Goal: Transaction & Acquisition: Book appointment/travel/reservation

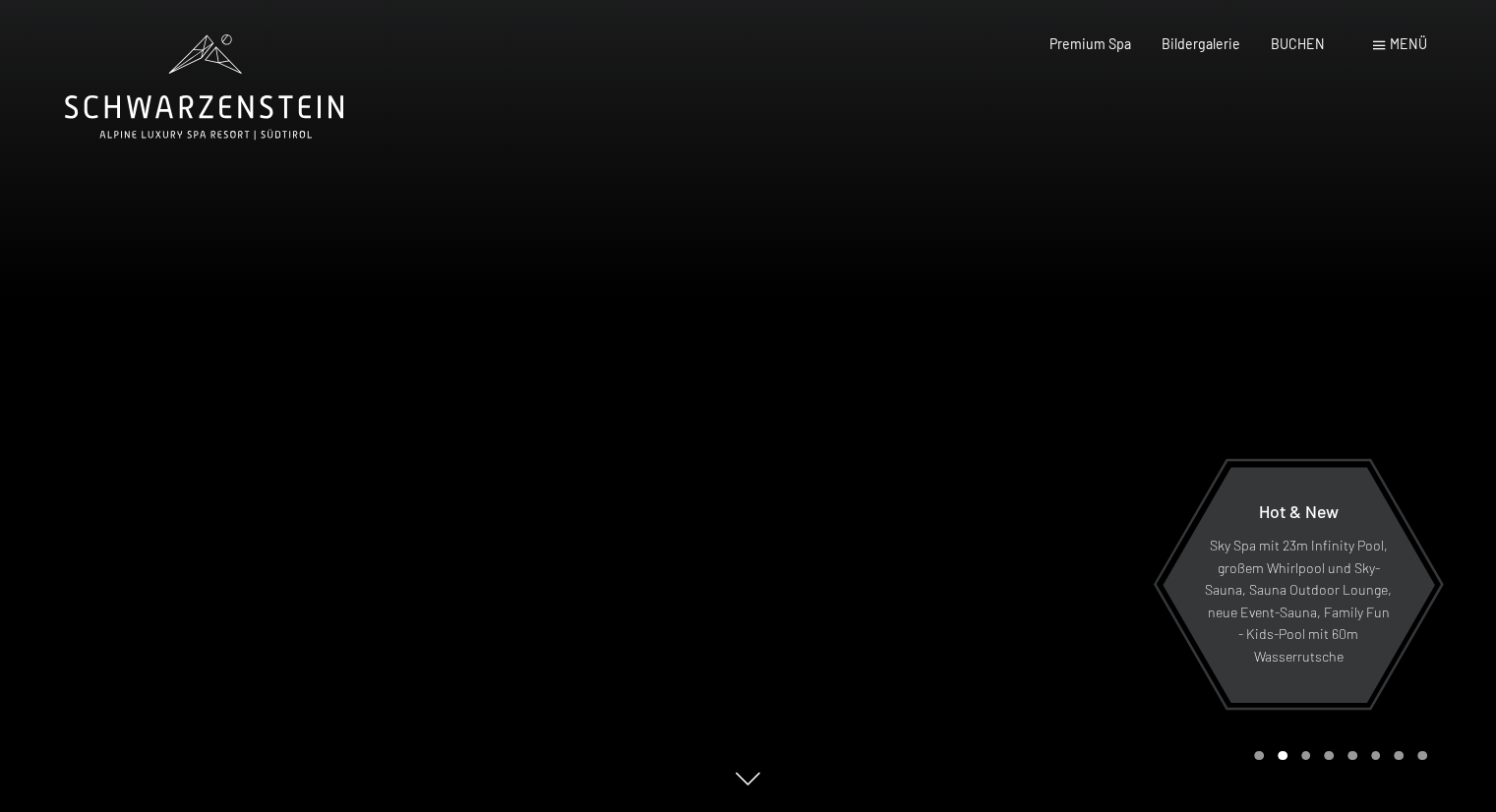
click at [1420, 43] on span "Menü" at bounding box center [1409, 44] width 38 height 17
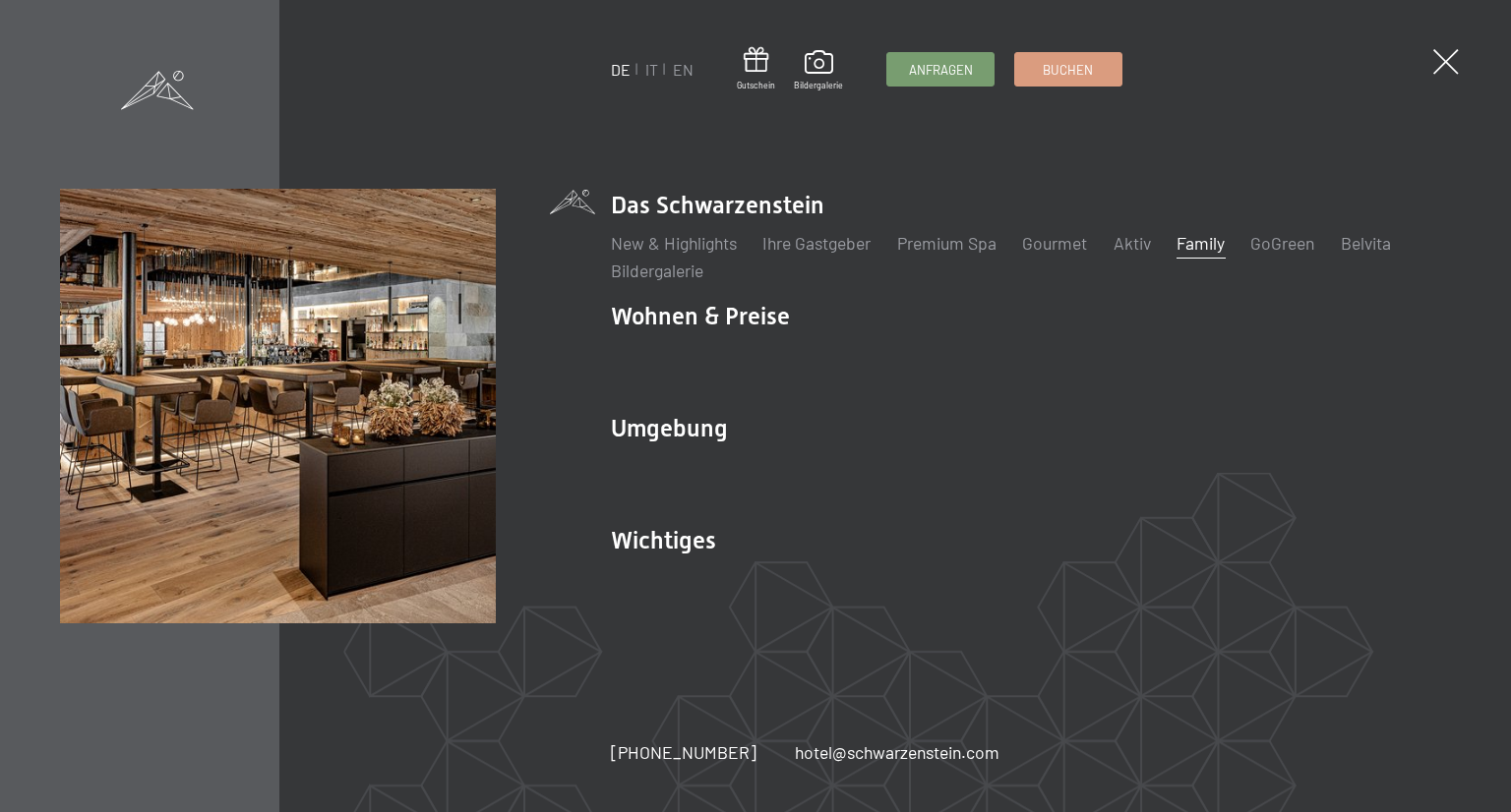
click at [1204, 234] on link "Family" at bounding box center [1200, 243] width 48 height 22
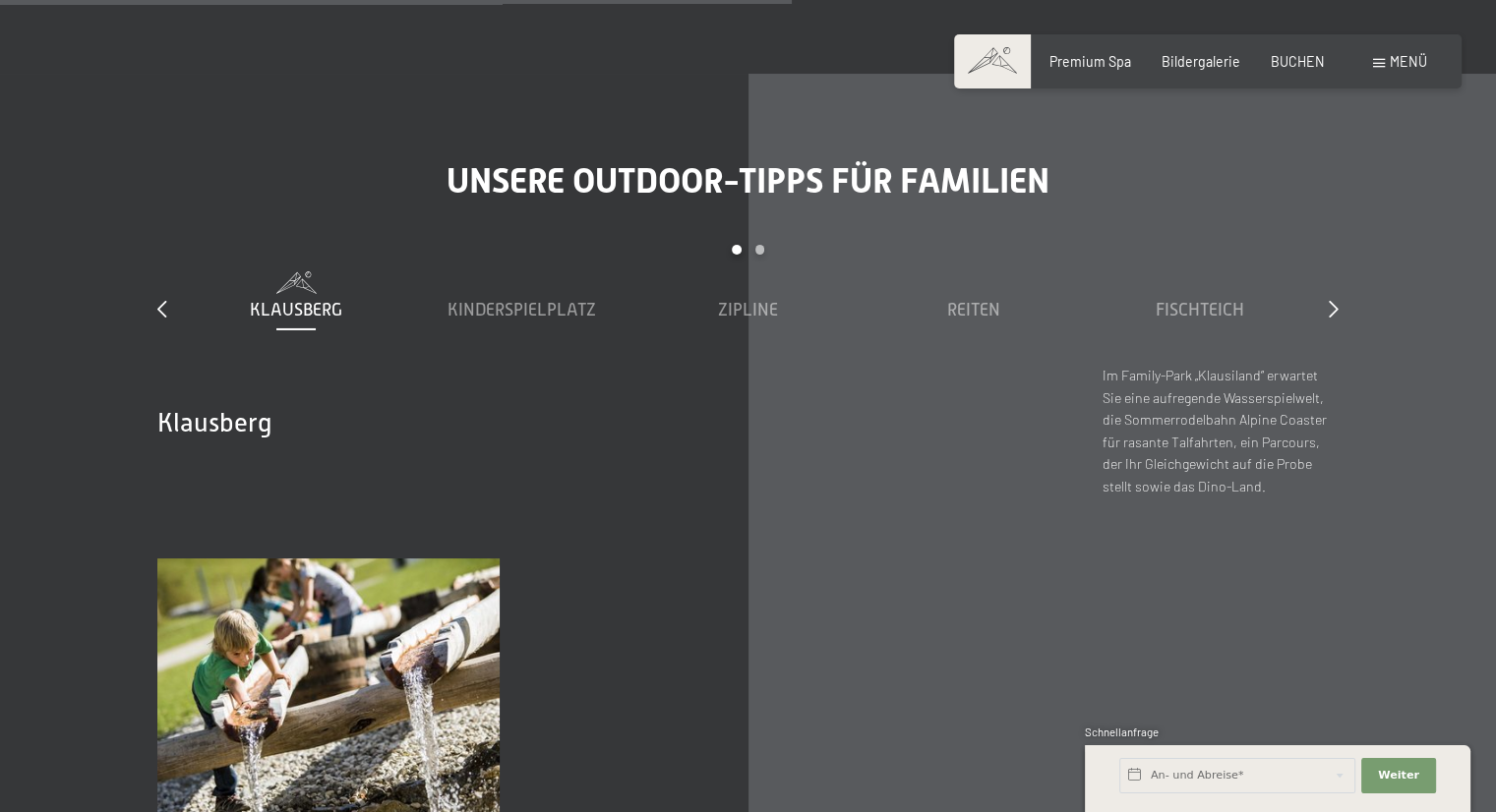
scroll to position [7209, 0]
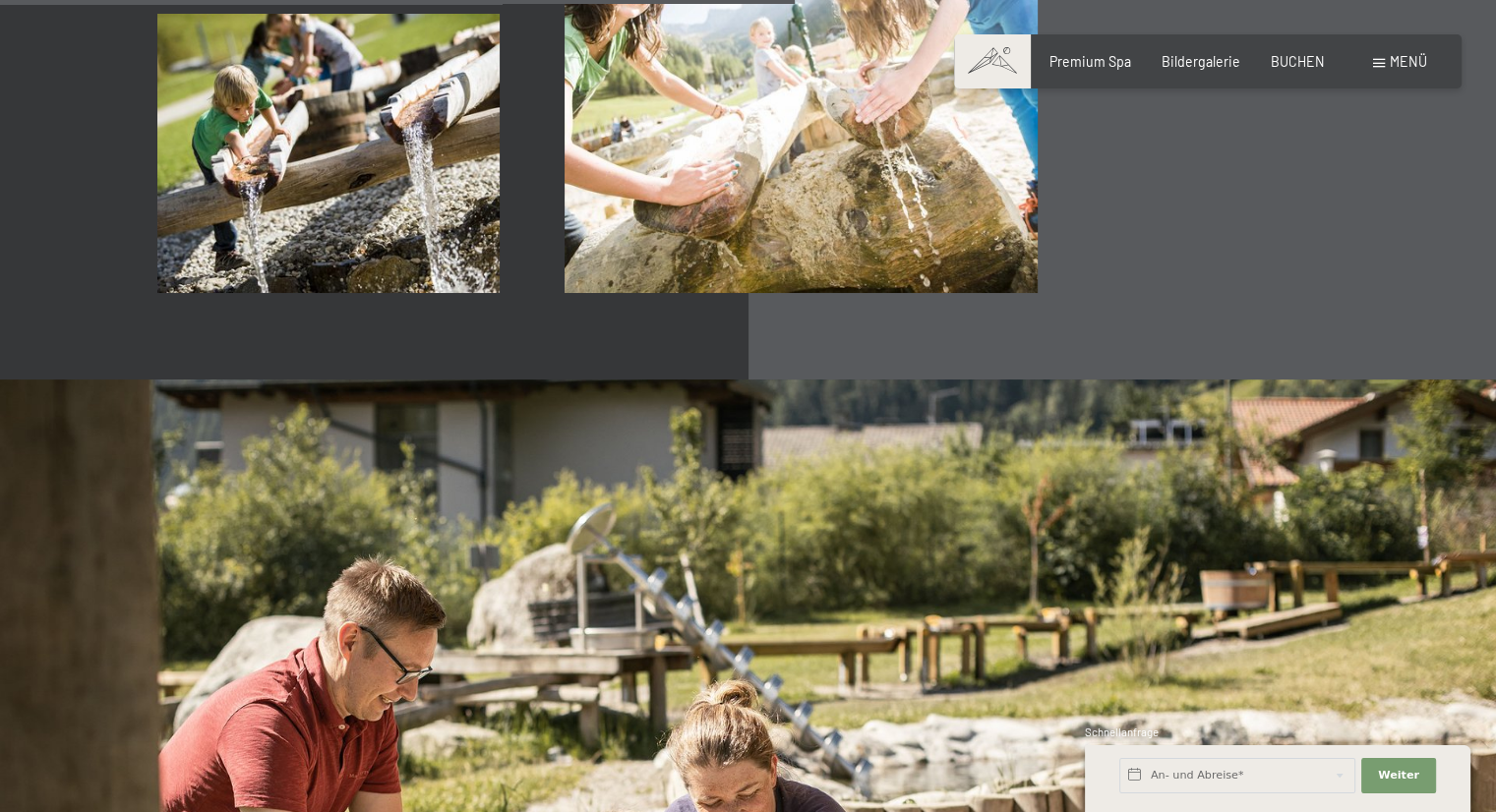
click at [1391, 68] on span "Menü" at bounding box center [1409, 61] width 38 height 17
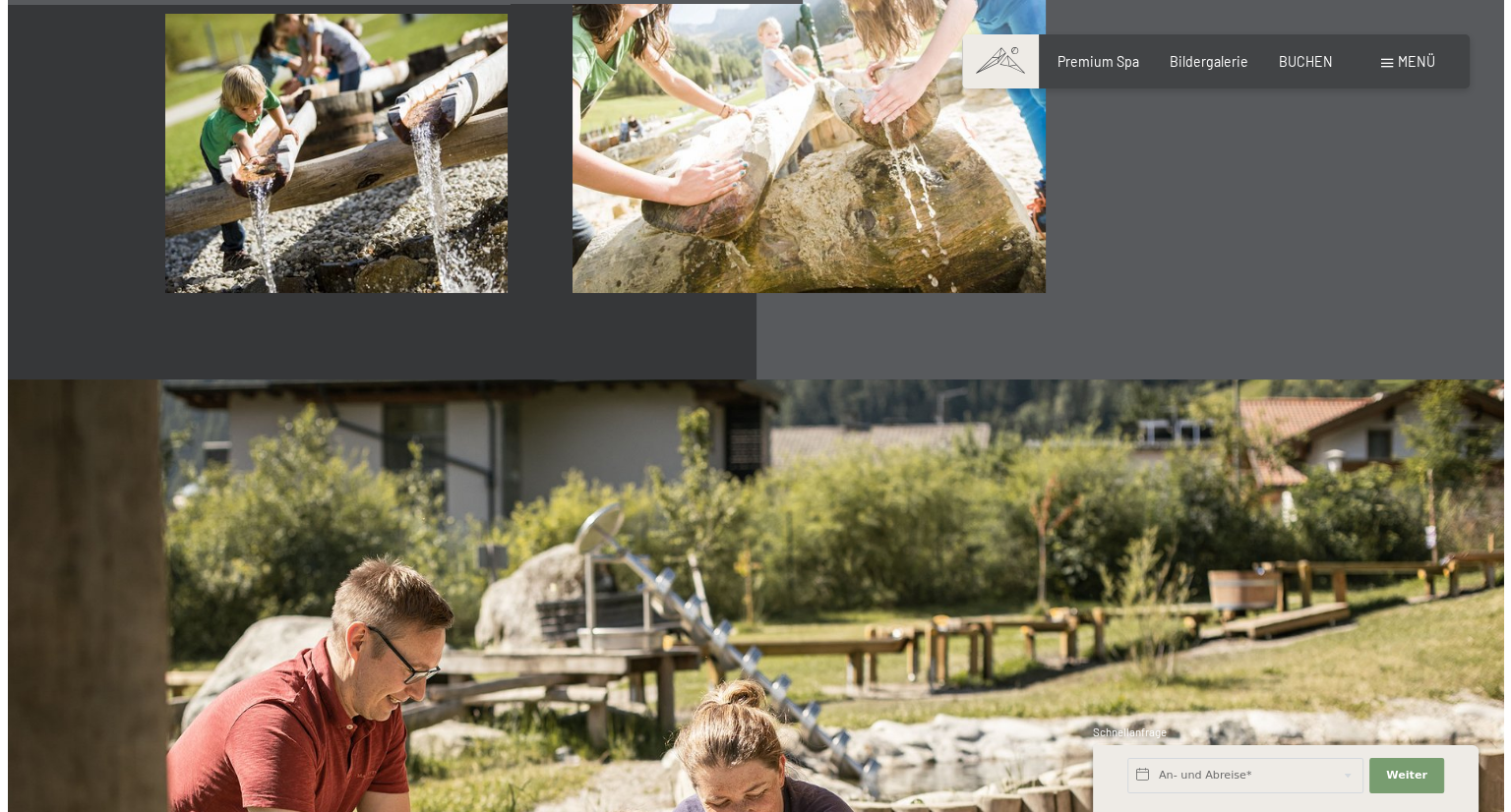
scroll to position [7241, 0]
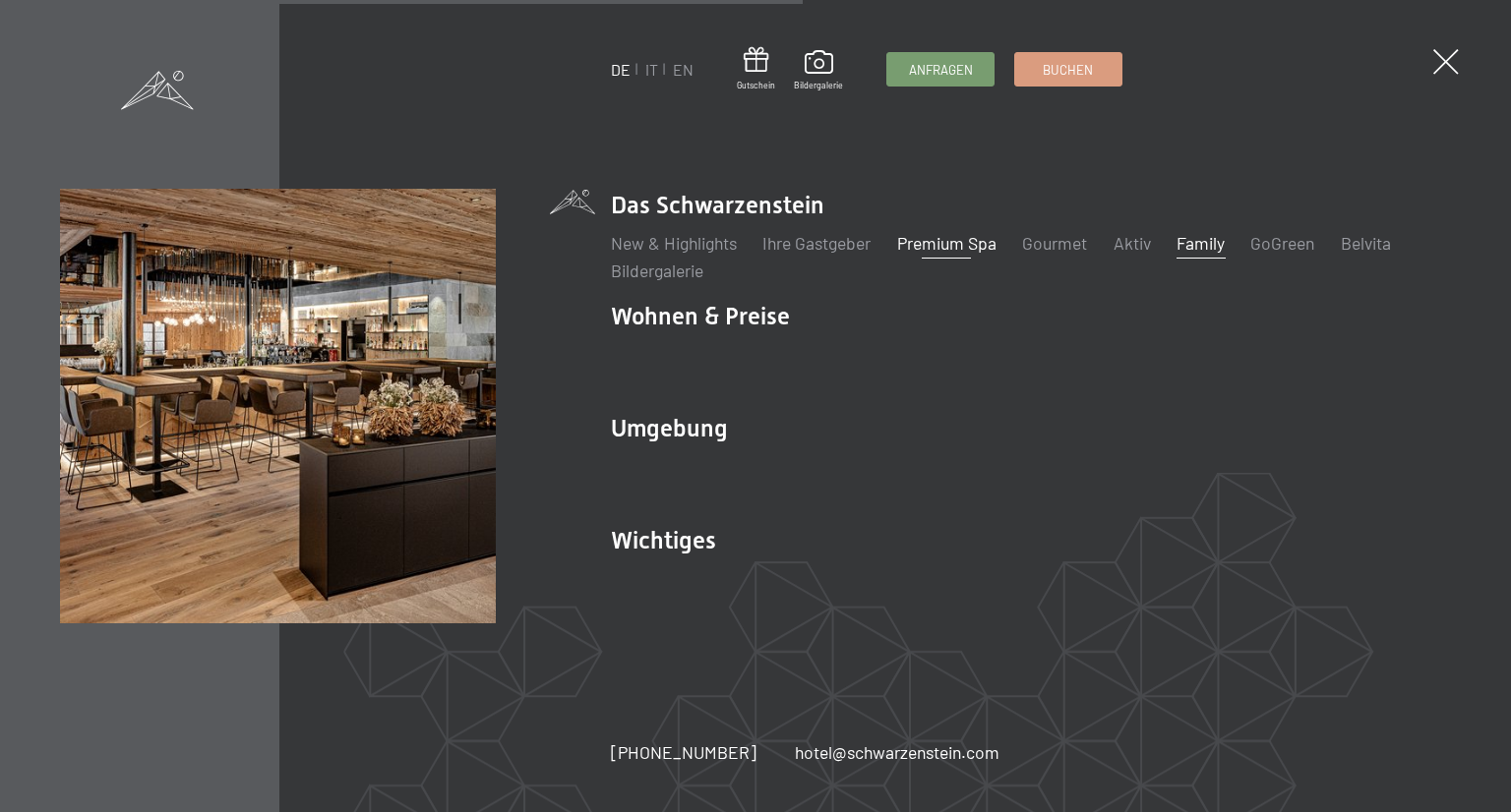
click at [960, 244] on link "Premium Spa" at bounding box center [947, 243] width 100 height 22
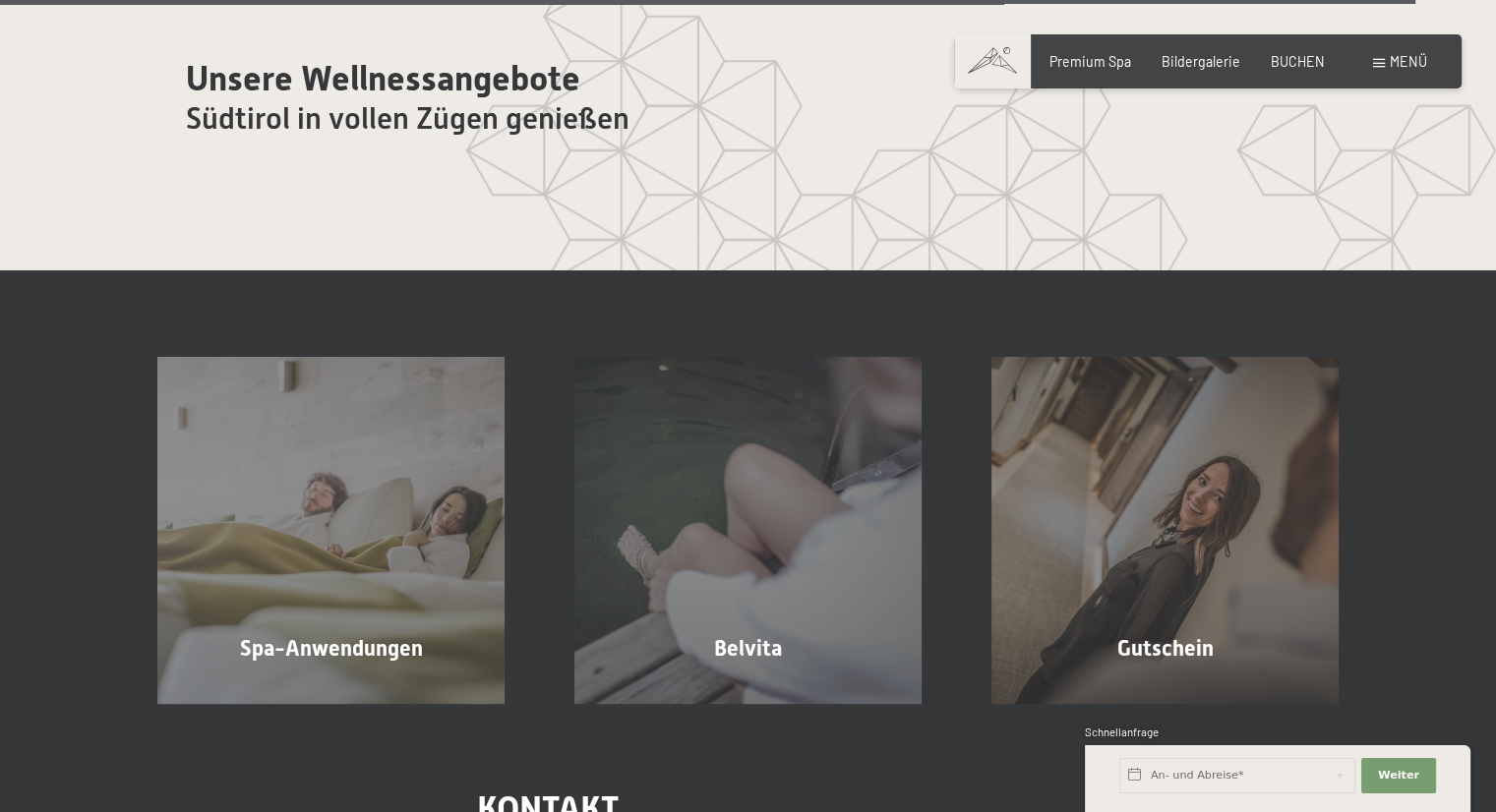
scroll to position [10757, 0]
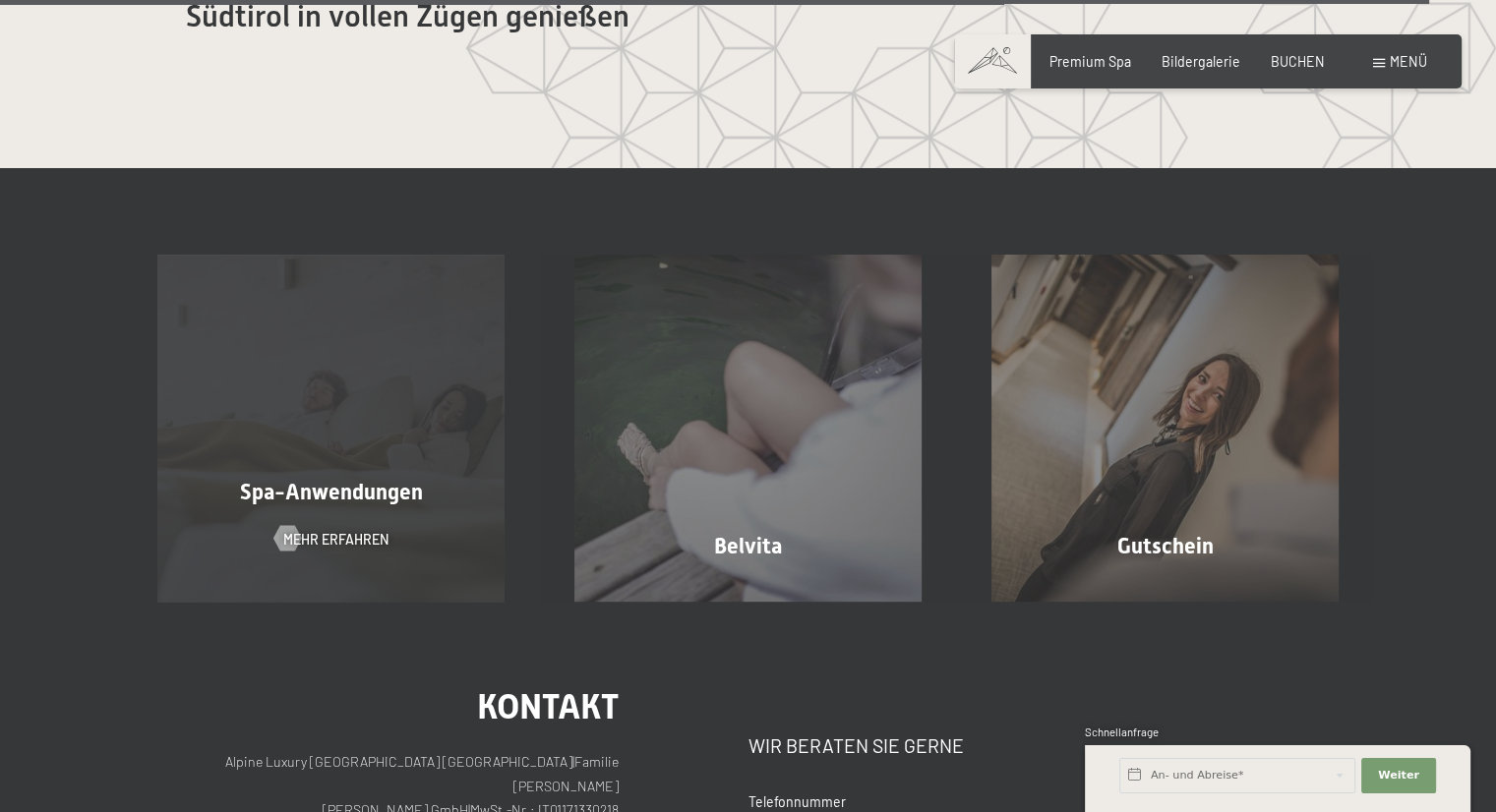
click at [392, 421] on div "Spa-Anwendungen Mehr erfahren" at bounding box center [331, 428] width 417 height 347
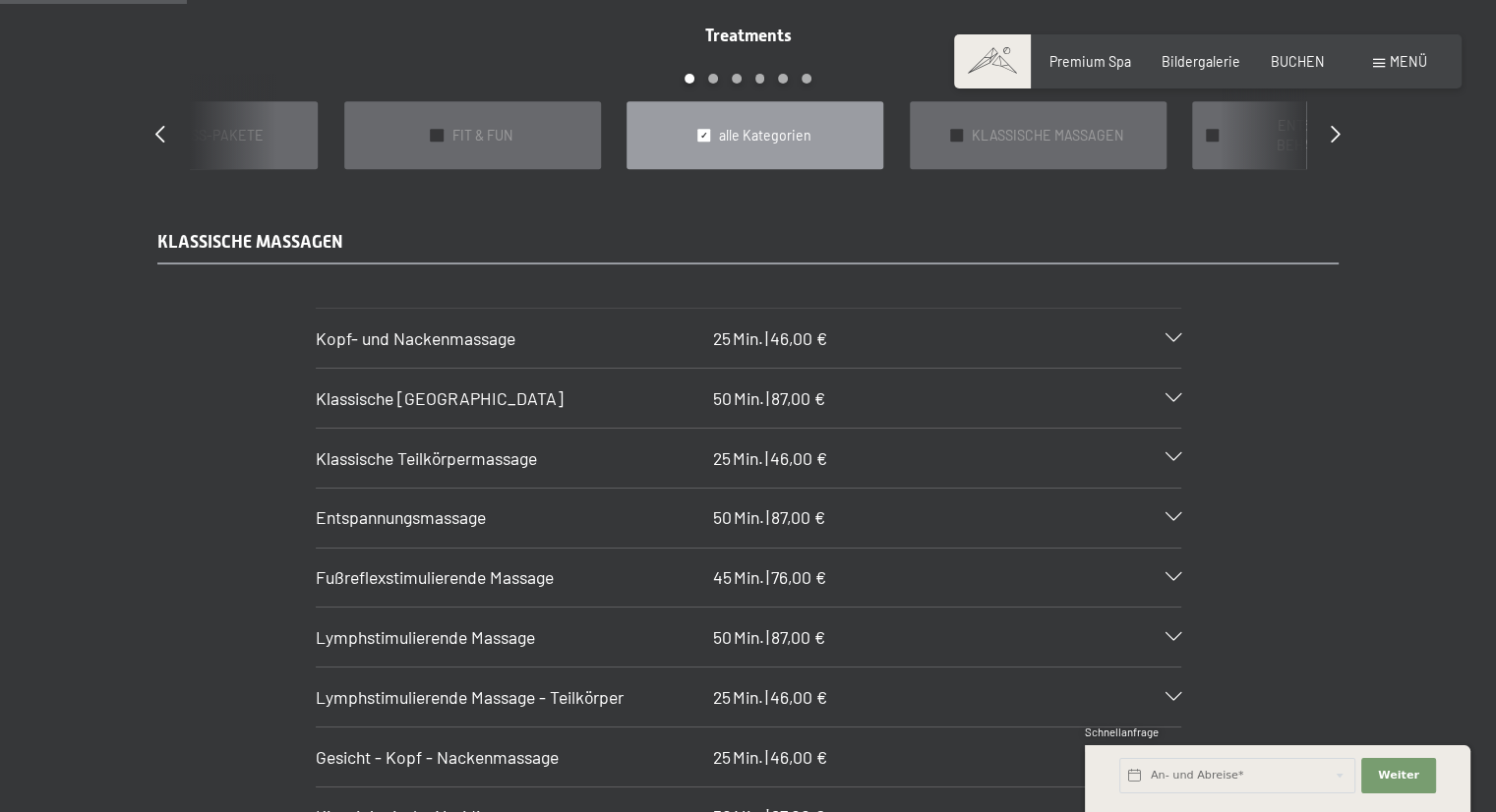
scroll to position [1714, 0]
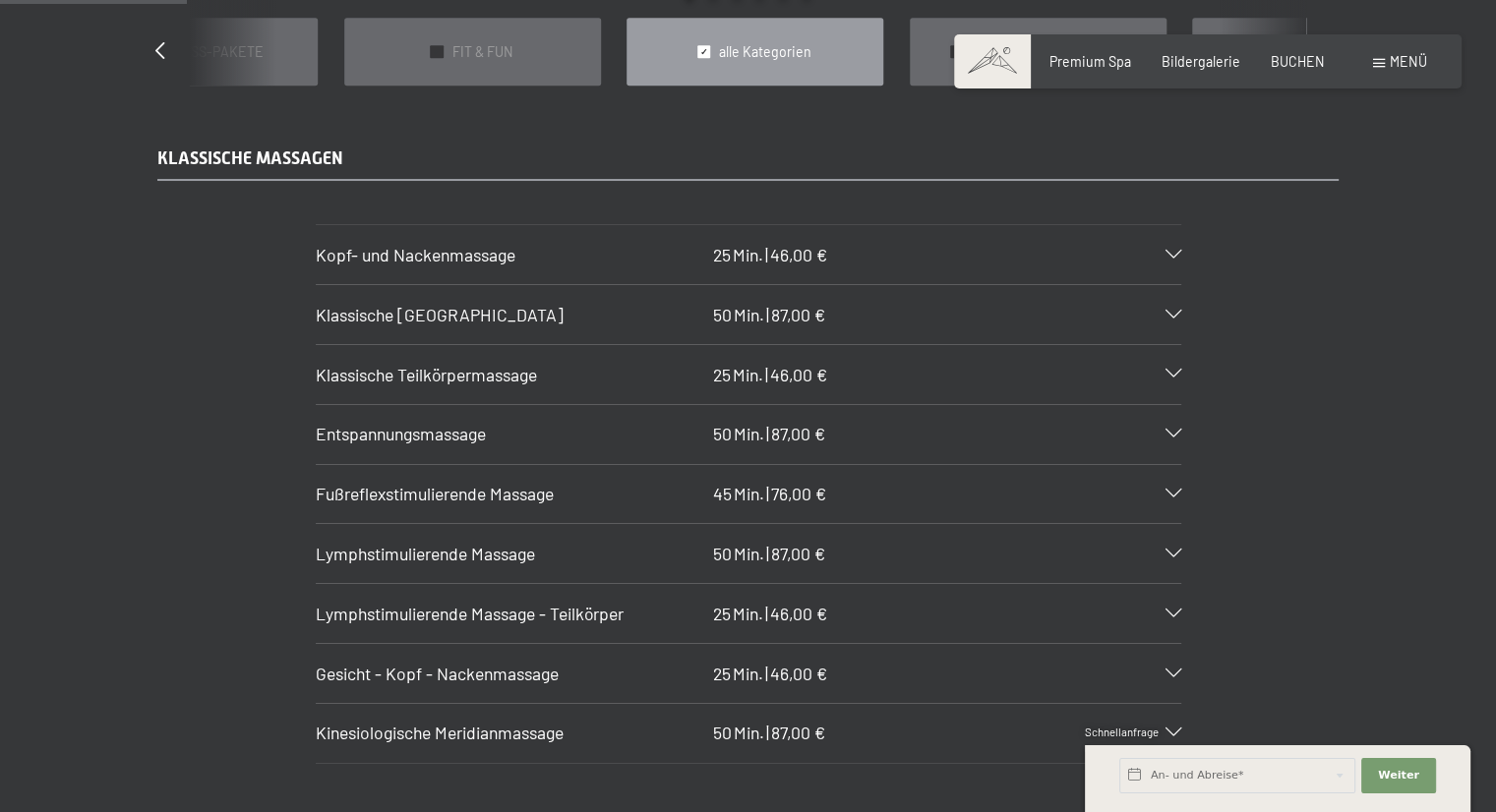
click at [710, 298] on div "Klassische Ganzkörpermassage 50 Min. | 87,00 €" at bounding box center [748, 314] width 866 height 59
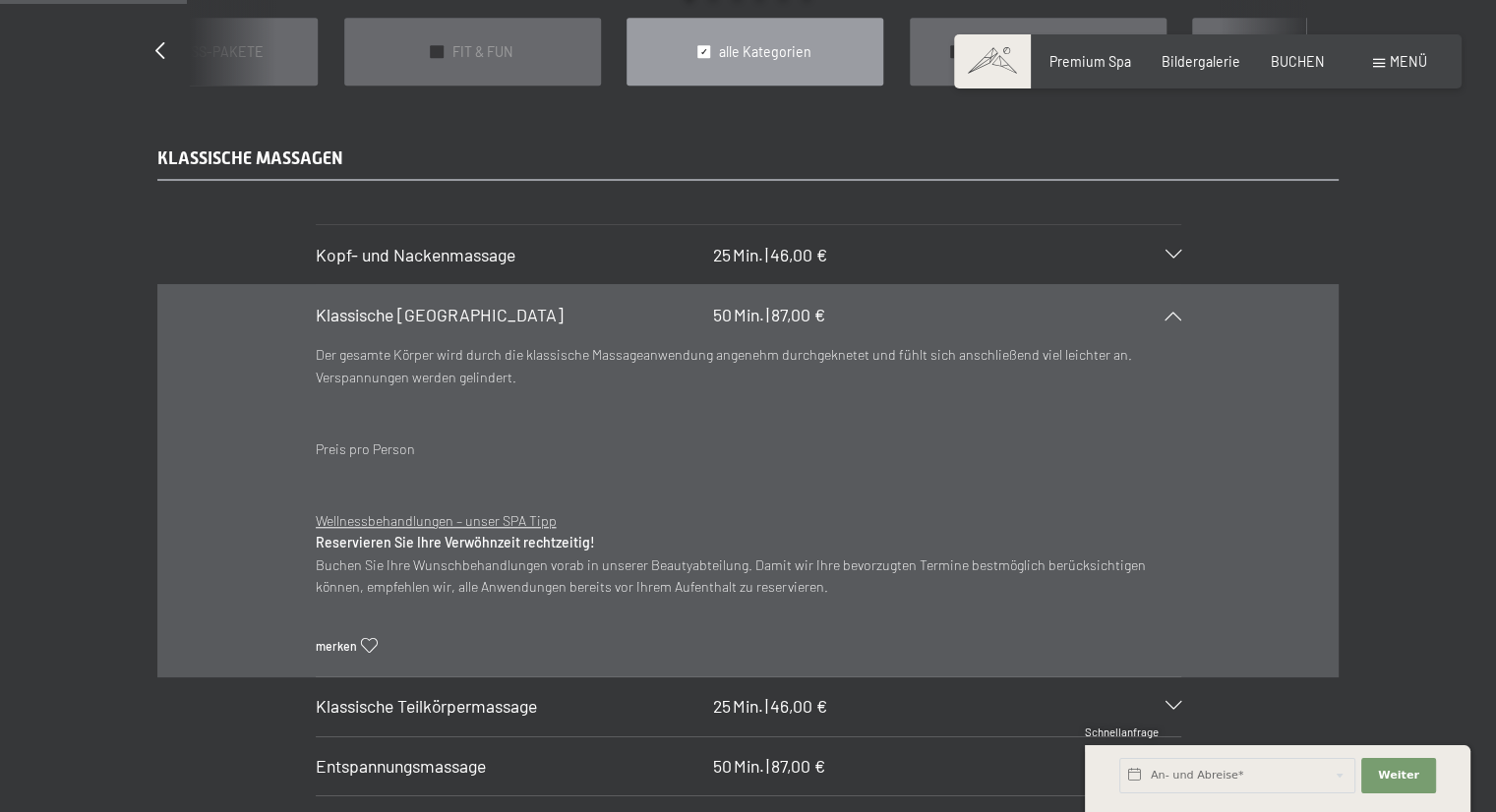
click at [714, 304] on span "50" at bounding box center [723, 315] width 19 height 22
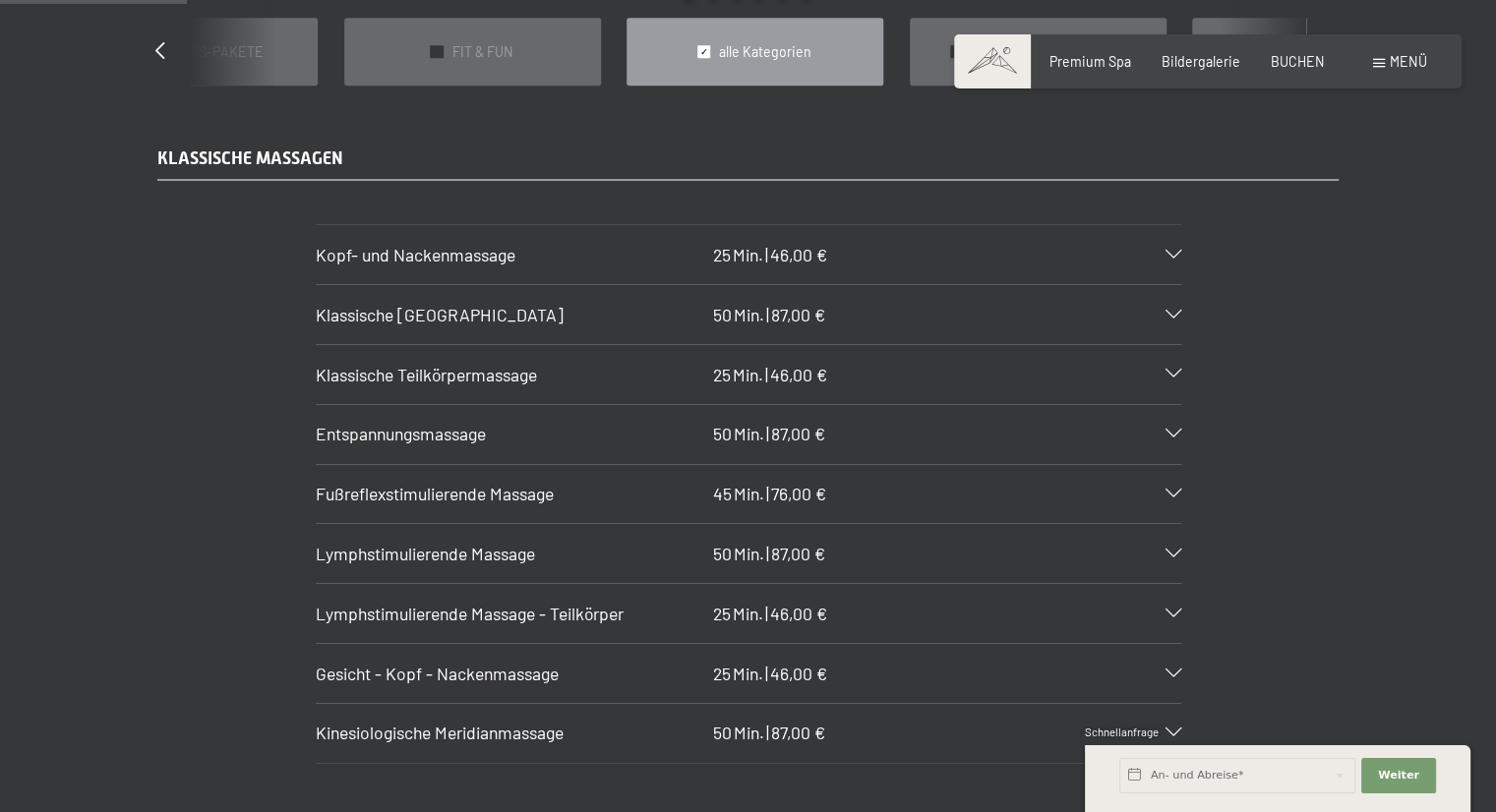
click at [737, 425] on div "Entspannungsmassage 50 Min. | 87,00 €" at bounding box center [748, 434] width 866 height 59
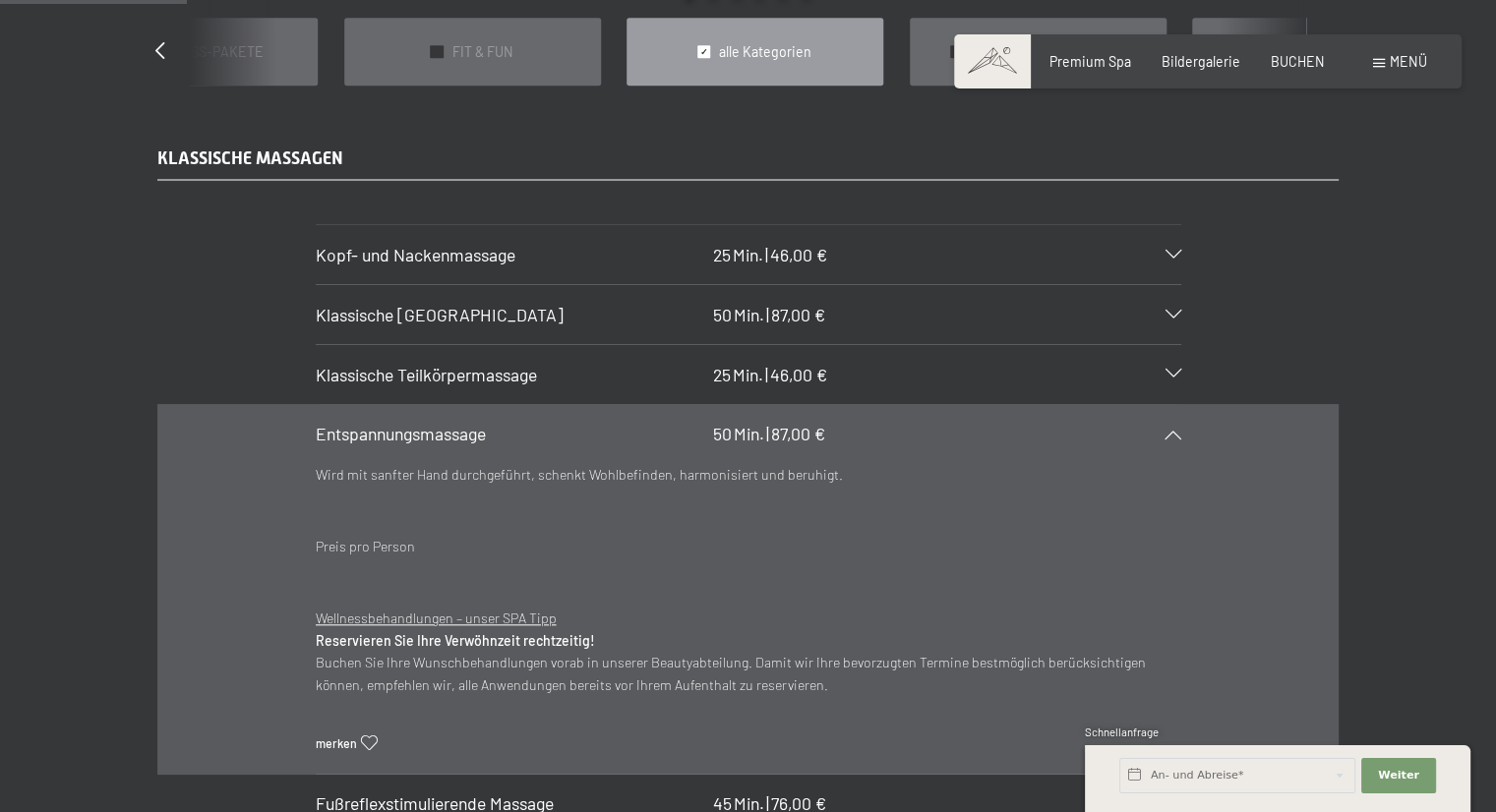
click at [791, 422] on span "87,00 €" at bounding box center [798, 433] width 54 height 22
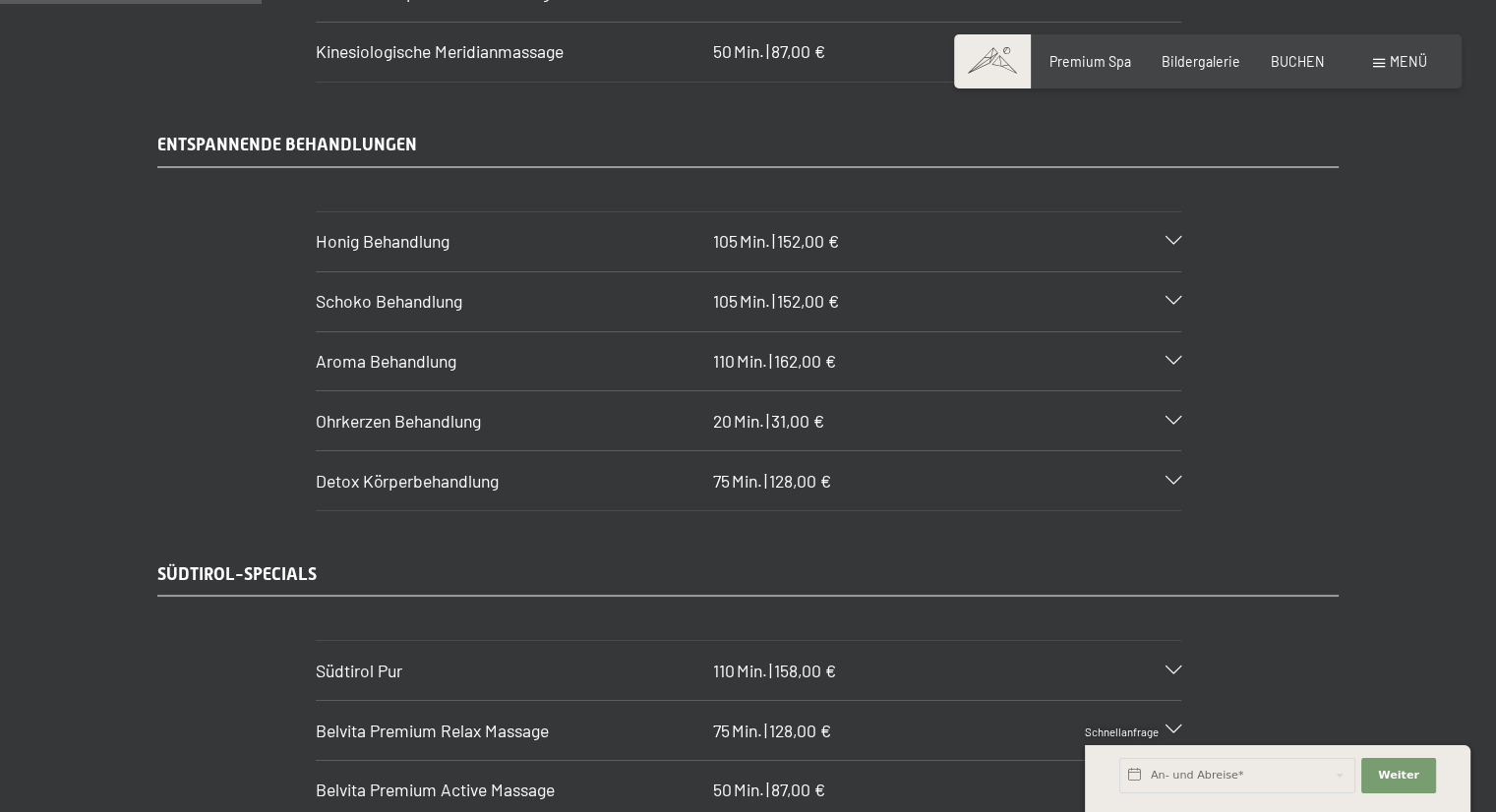
scroll to position [2395, 0]
click at [784, 230] on span "152,00 €" at bounding box center [808, 241] width 62 height 22
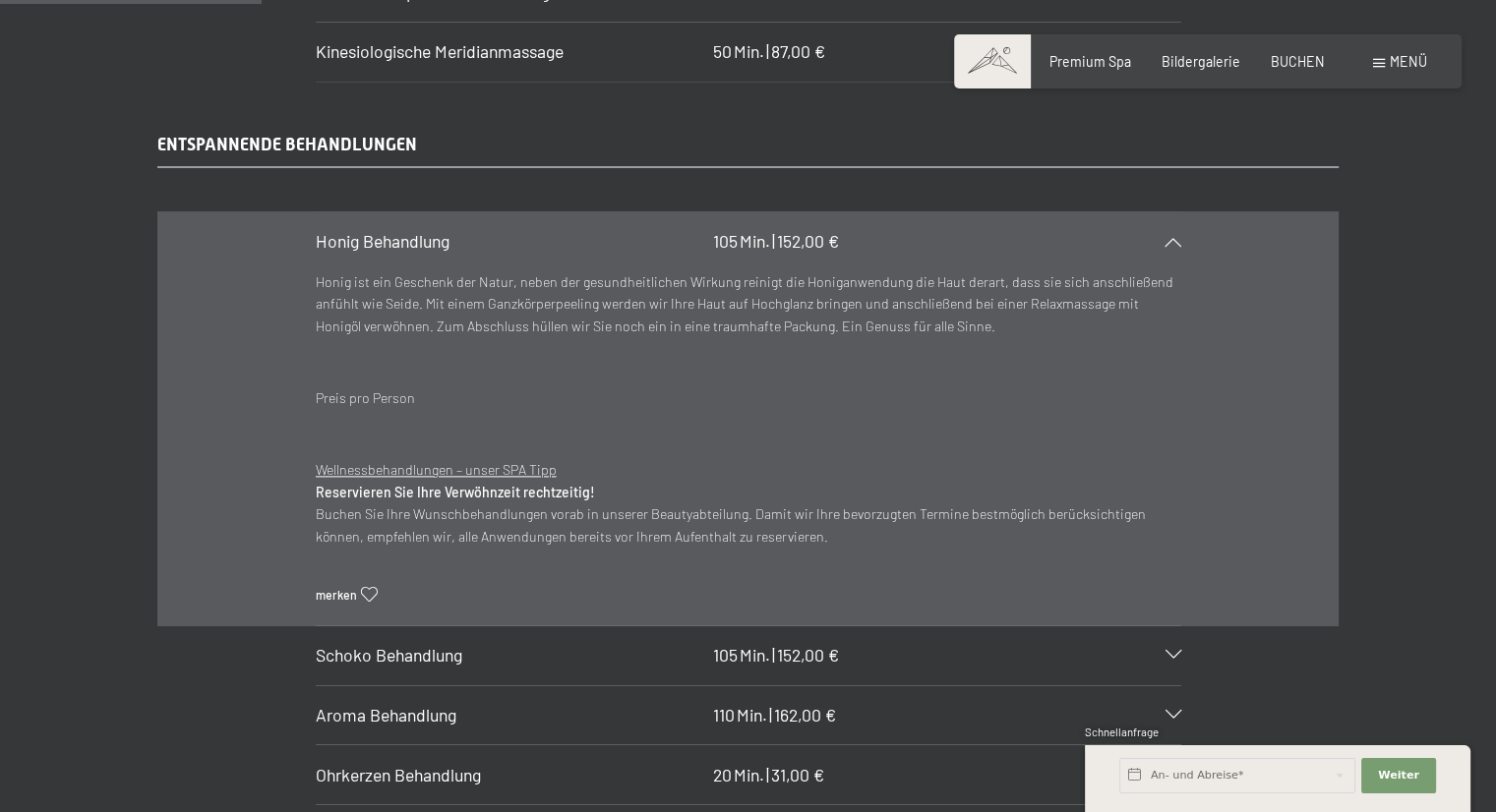
click at [1178, 236] on div "Honig Behandlung 105 Min. | 152,00 €" at bounding box center [748, 241] width 866 height 59
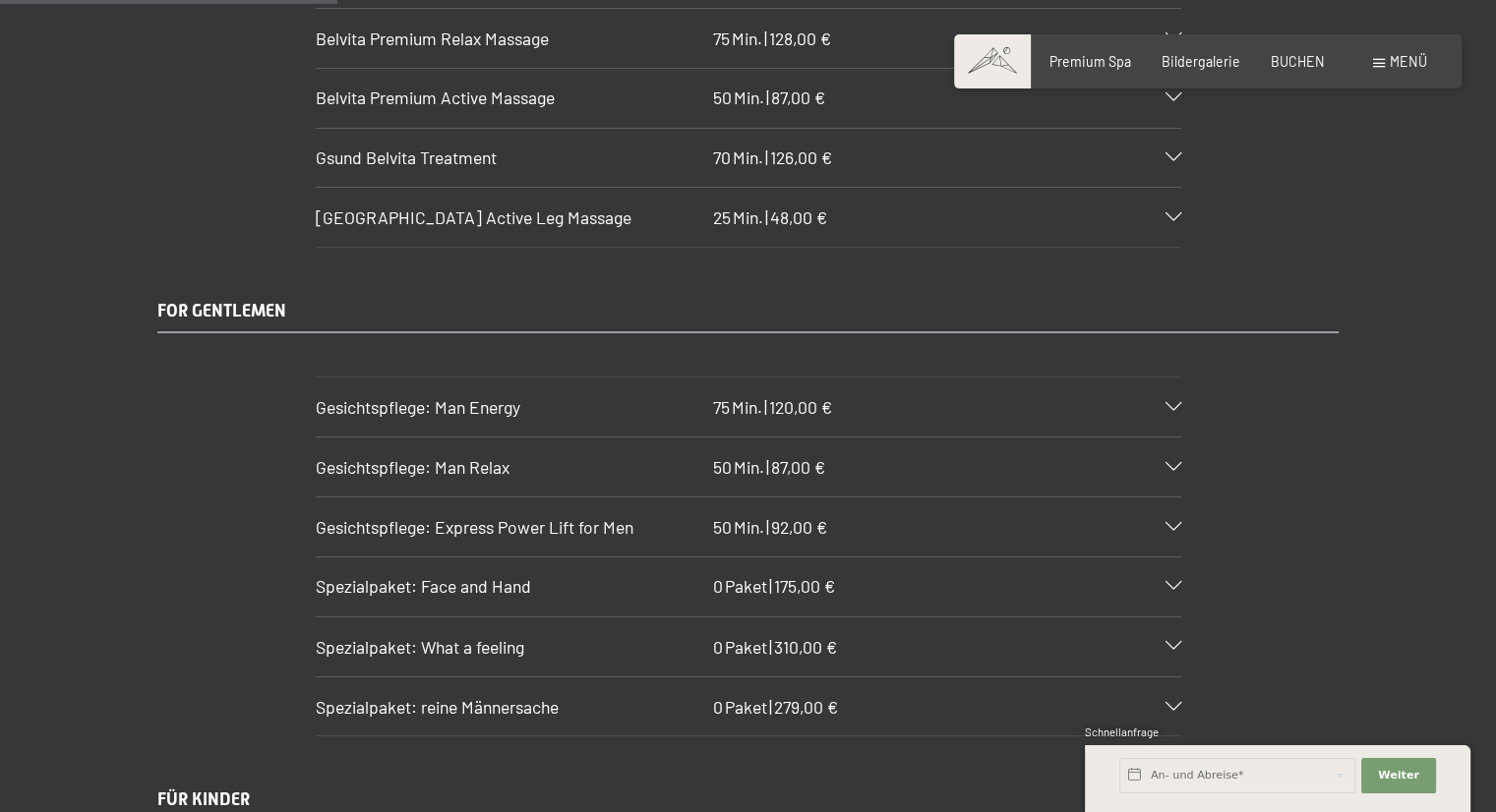
scroll to position [3090, 0]
click at [798, 693] on span "279,00 €" at bounding box center [806, 704] width 64 height 22
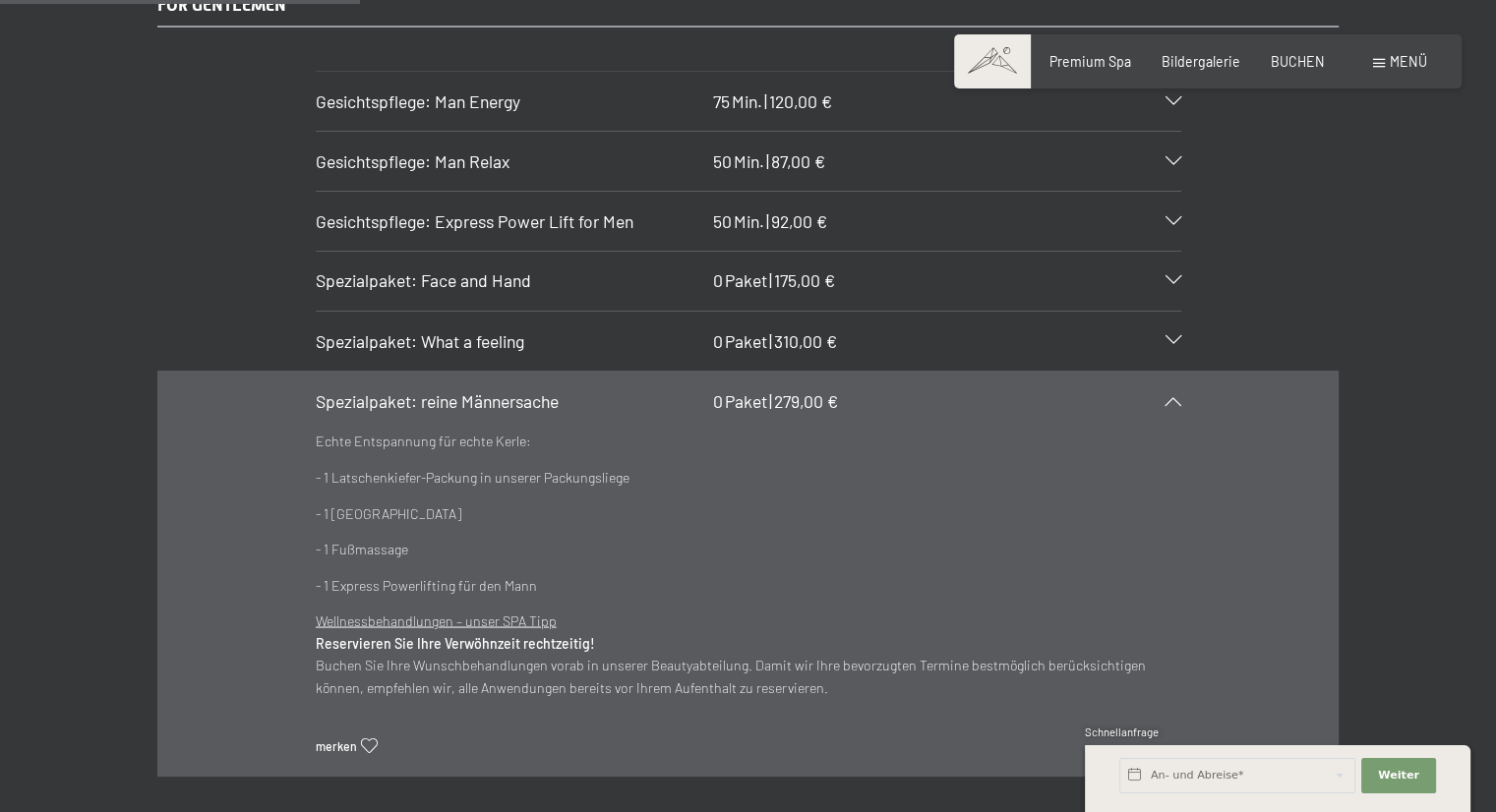
scroll to position [3398, 0]
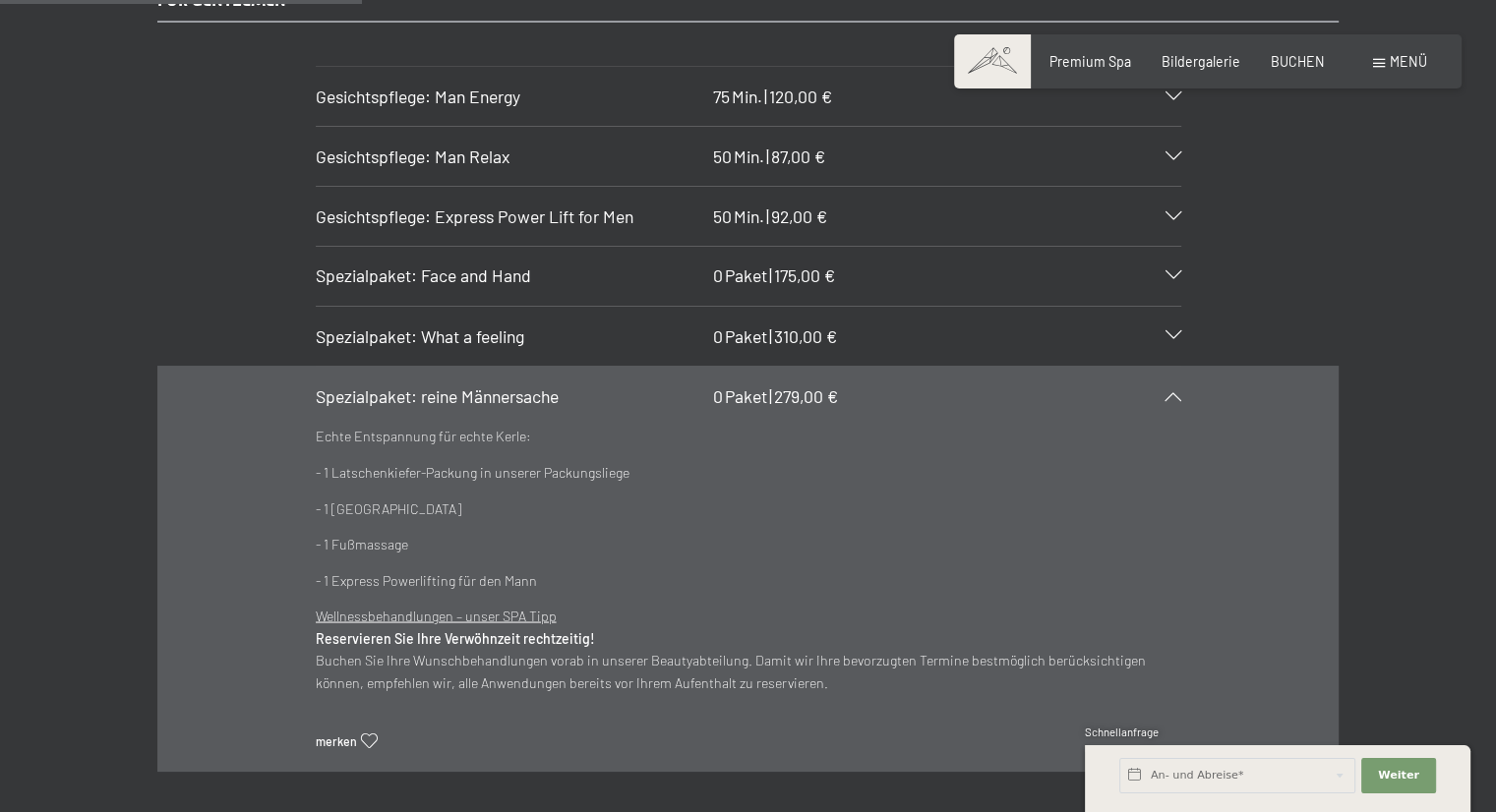
click at [787, 325] on span "310,00 €" at bounding box center [805, 336] width 63 height 22
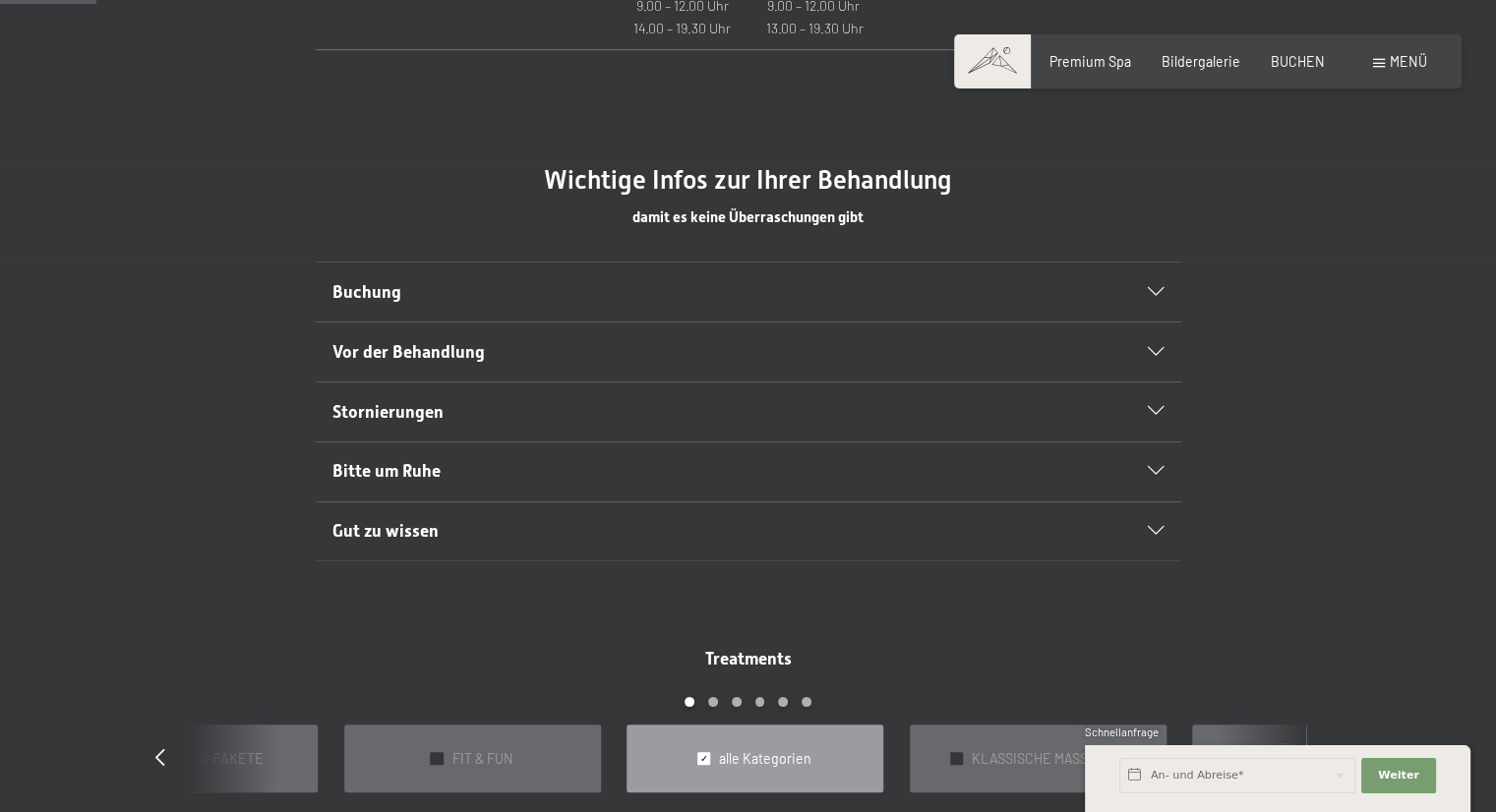
scroll to position [869, 0]
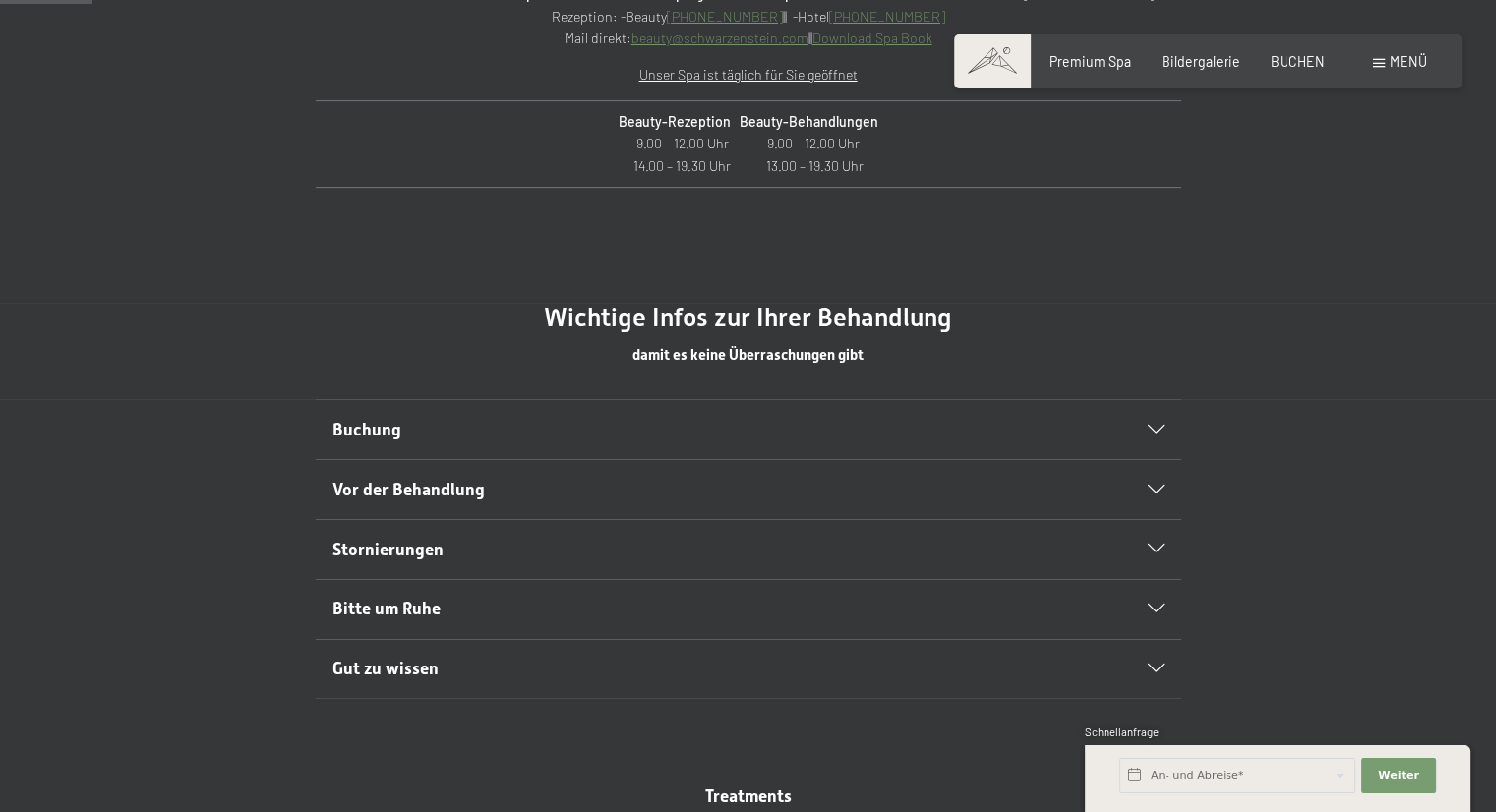
click at [725, 406] on div "Buchung" at bounding box center [748, 429] width 831 height 59
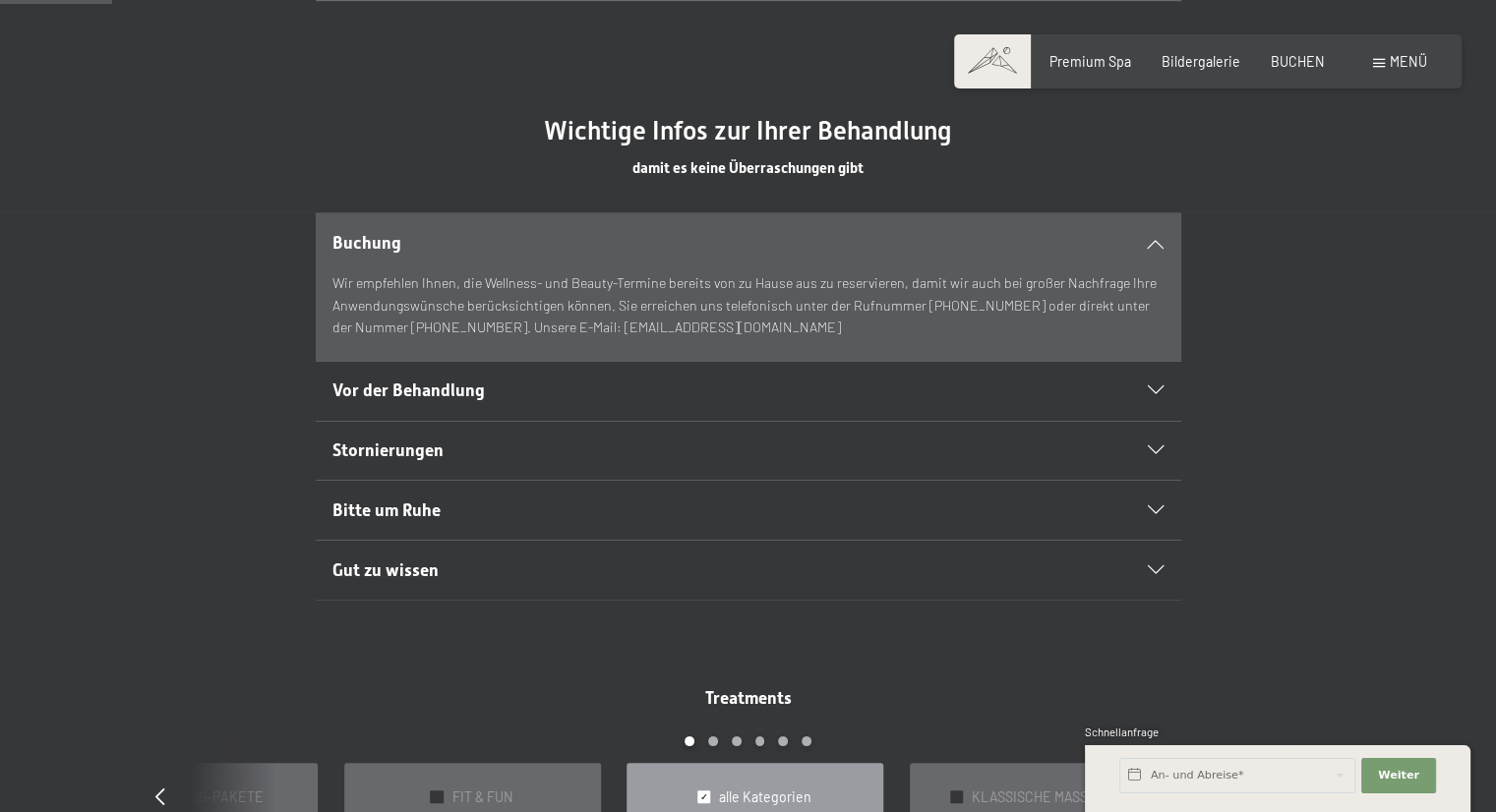
scroll to position [1054, 0]
click at [733, 391] on h2 "Vor der Behandlung" at bounding box center [707, 393] width 748 height 25
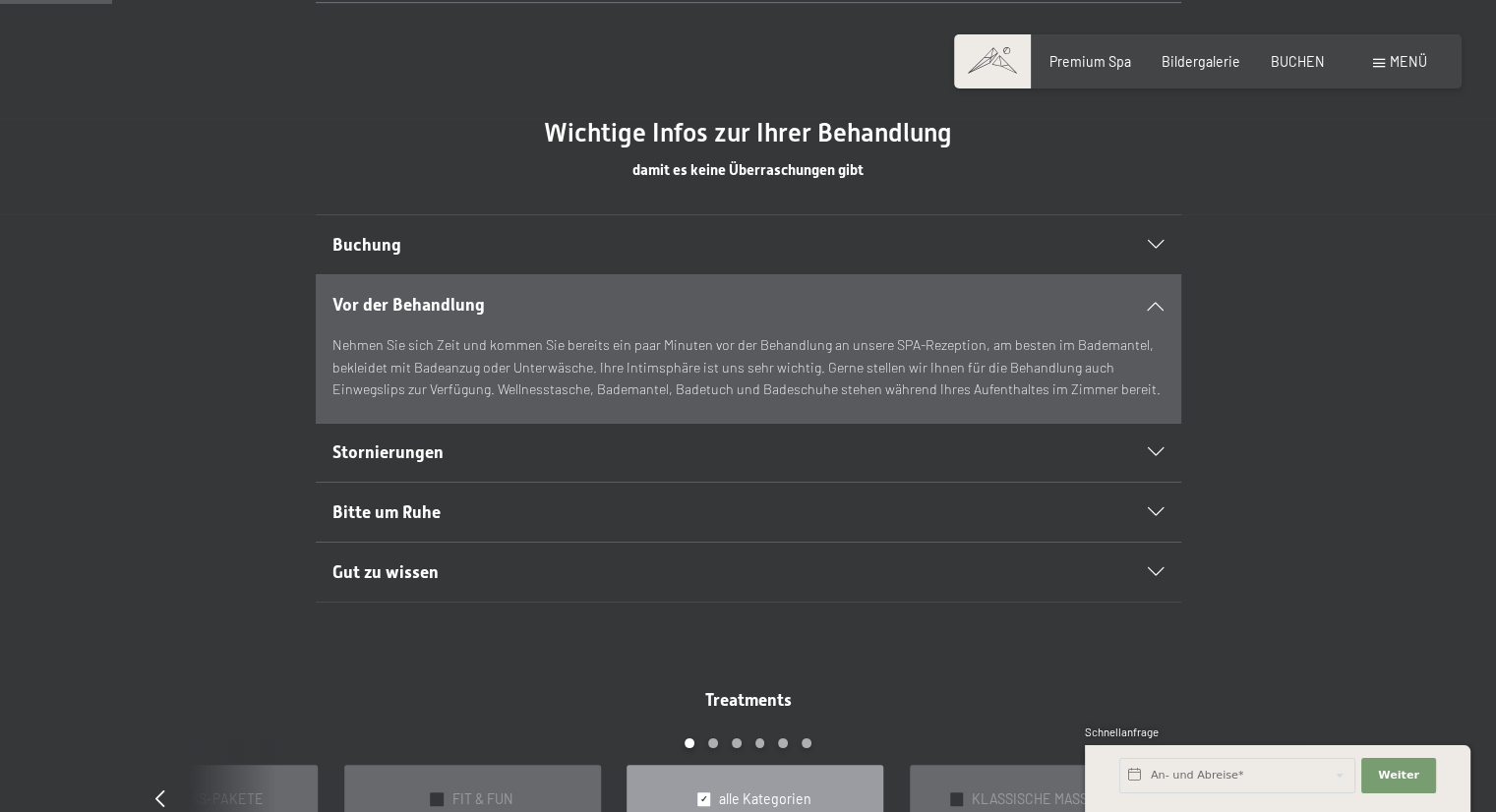
click at [763, 465] on div "Stornierungen" at bounding box center [748, 452] width 831 height 59
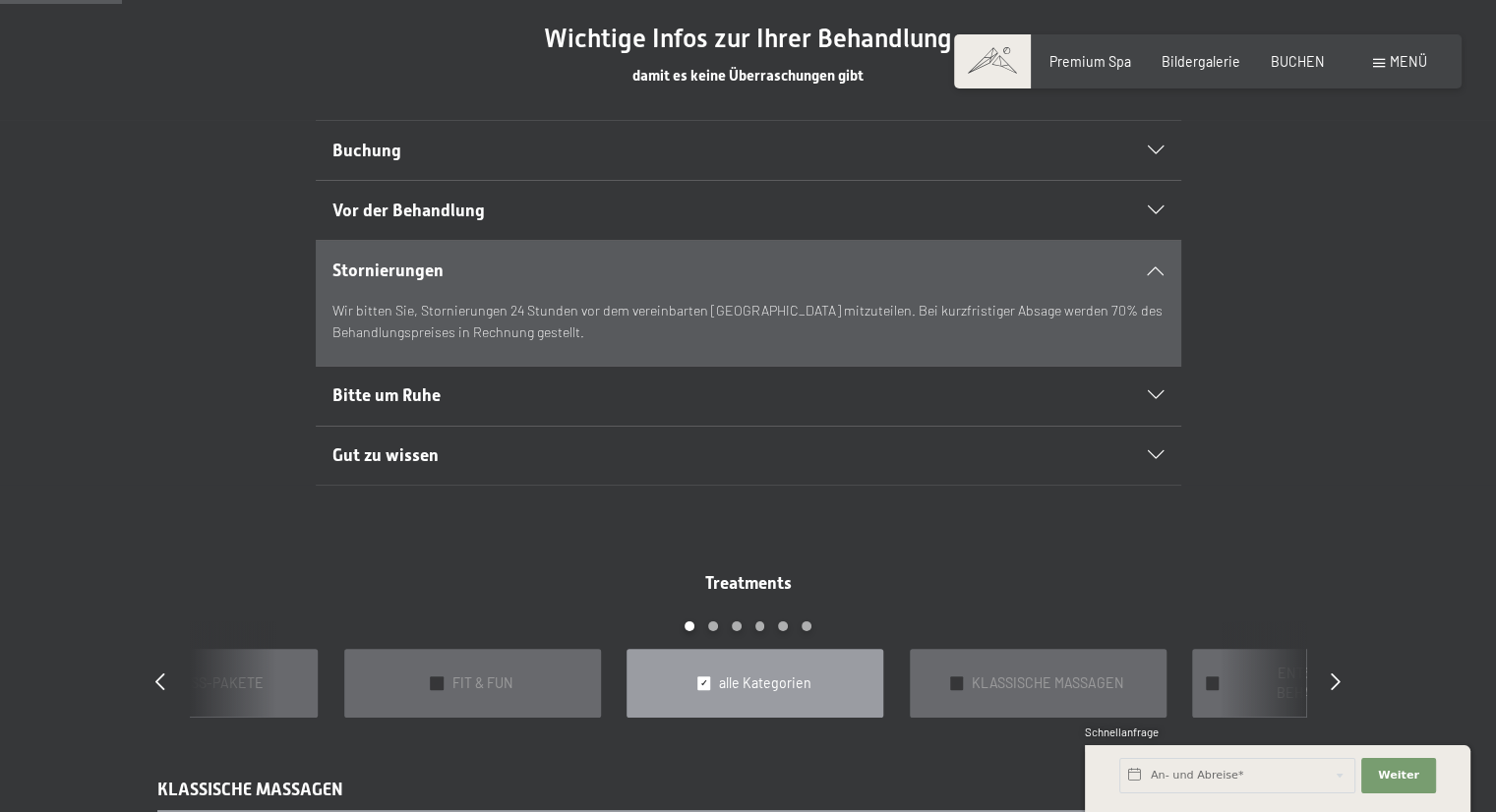
scroll to position [1153, 0]
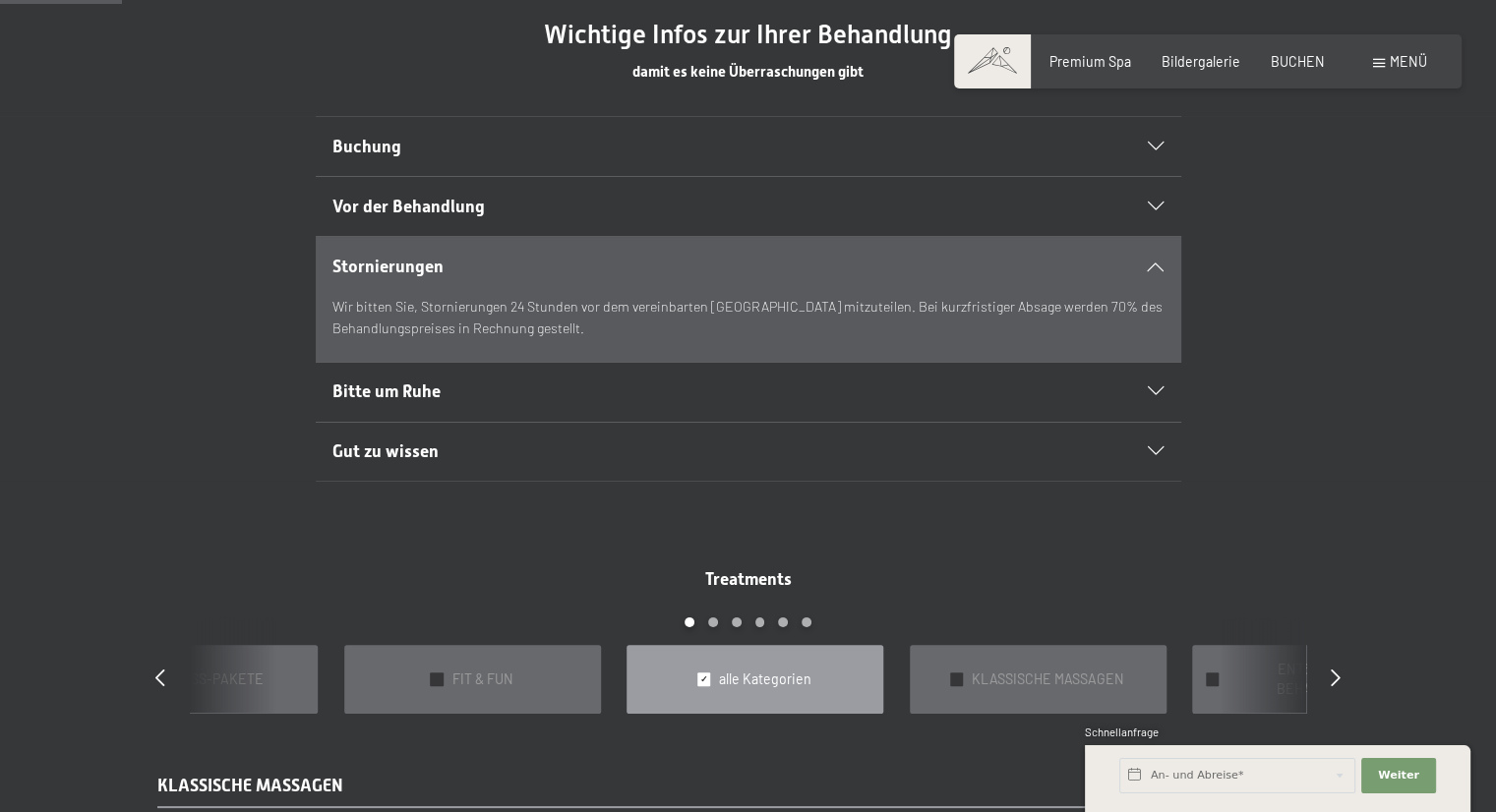
click at [743, 406] on div "Bitte um Ruhe" at bounding box center [748, 392] width 831 height 59
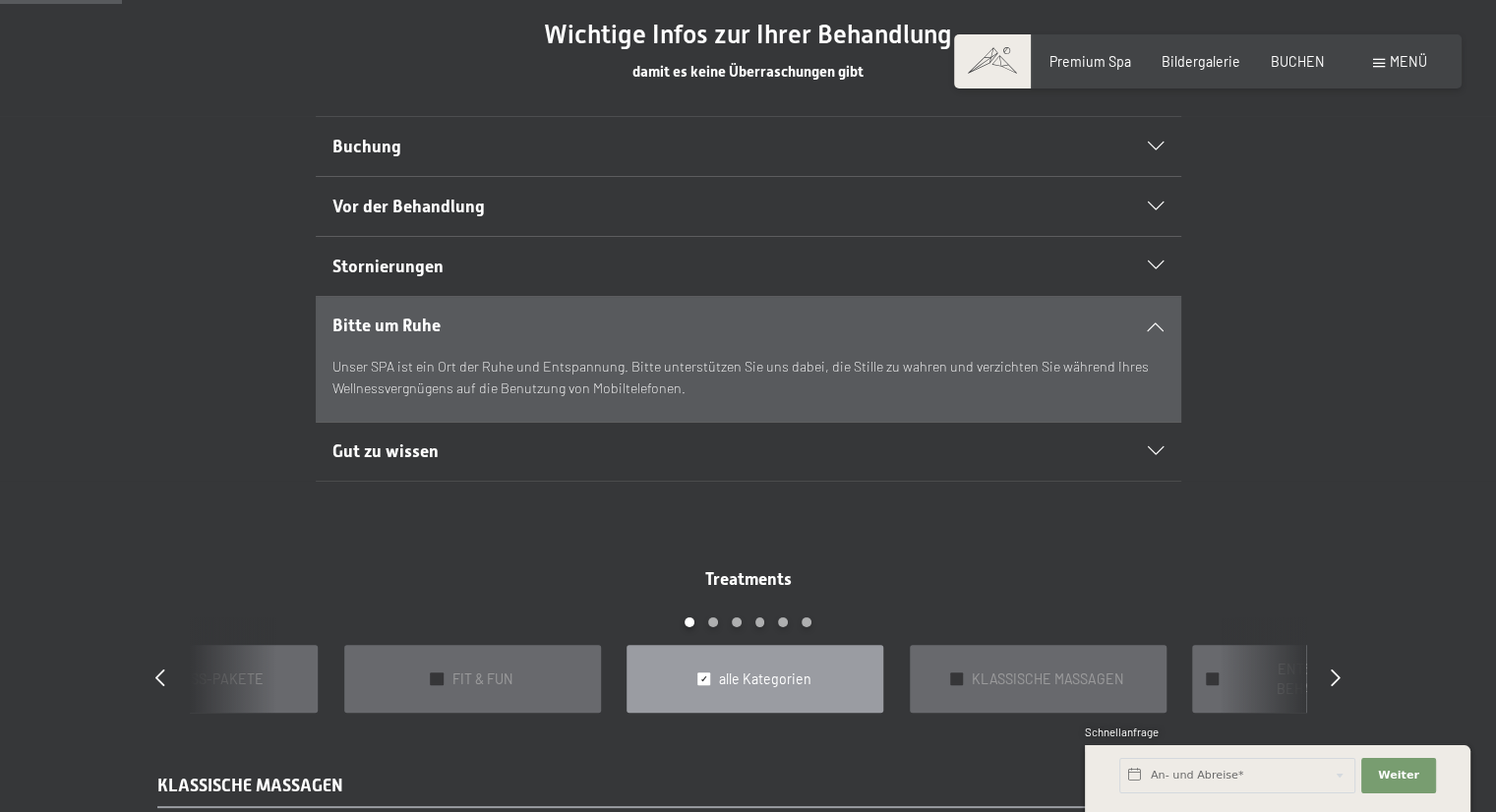
click at [751, 454] on h2 "Gut zu wissen" at bounding box center [707, 451] width 748 height 25
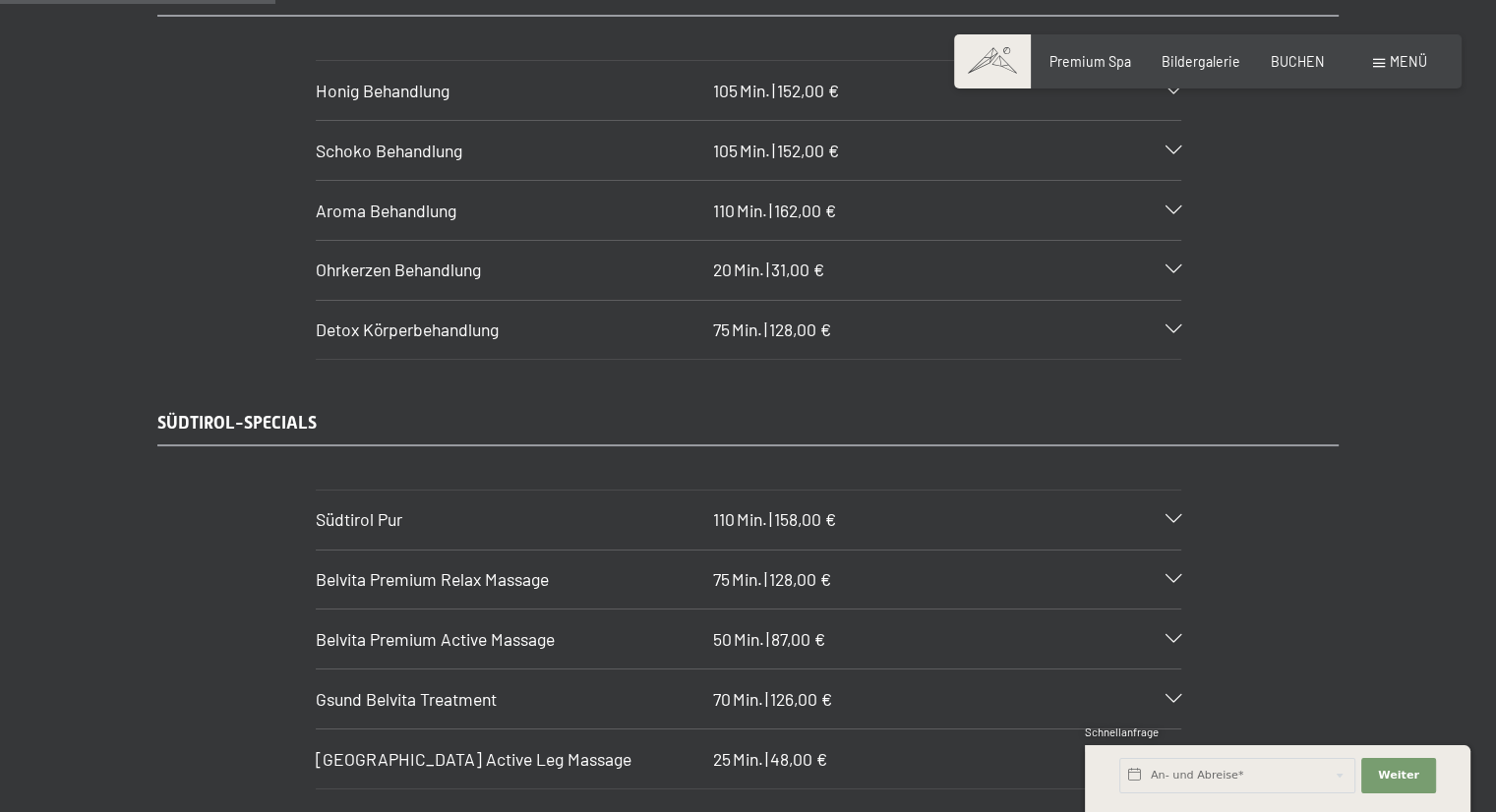
scroll to position [2591, 0]
click at [797, 503] on div "Südtirol Pur 110 Min. | 158,00 €" at bounding box center [748, 519] width 866 height 59
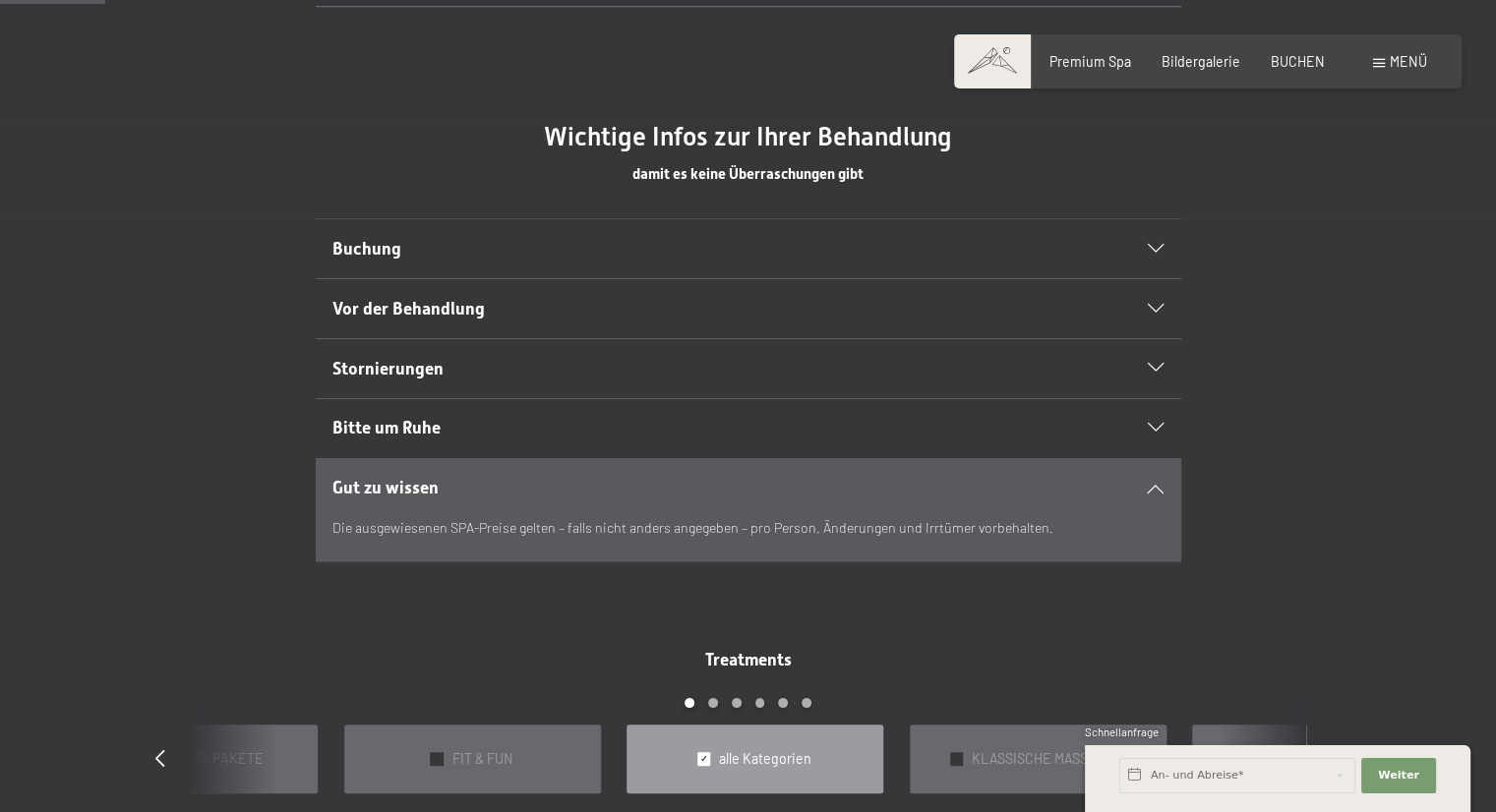
scroll to position [985, 0]
